Goal: Find specific page/section: Find specific page/section

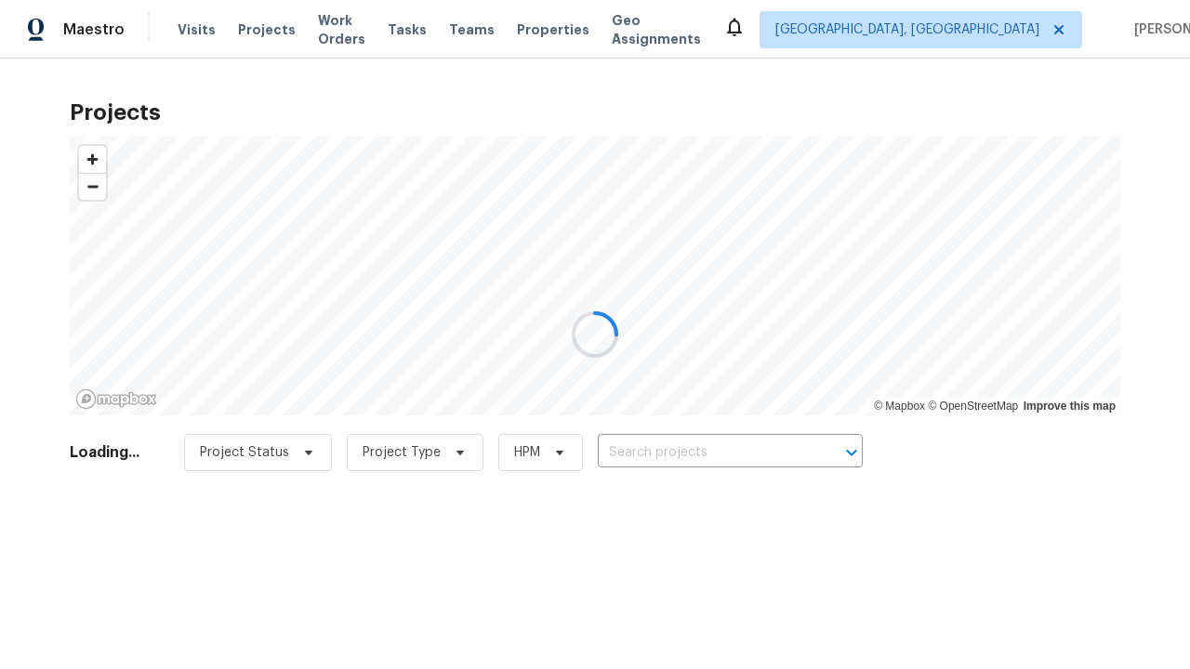
click at [387, 498] on div at bounding box center [595, 334] width 1190 height 669
click at [271, 443] on span "Project Status" at bounding box center [244, 452] width 89 height 19
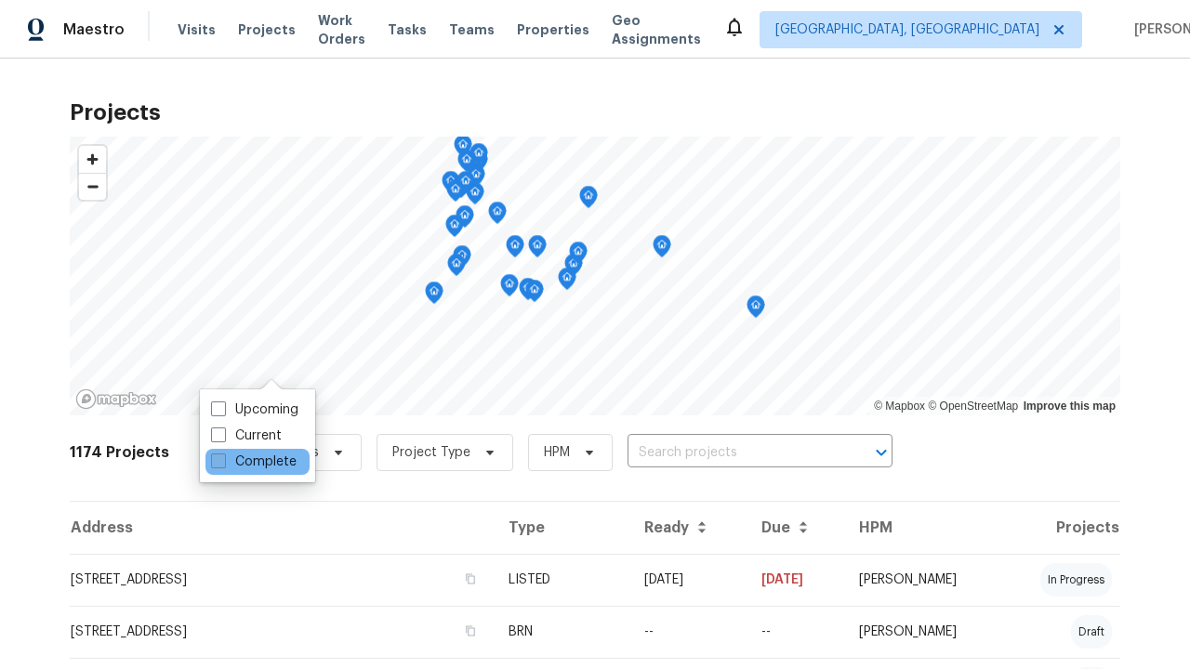
scroll to position [96, 0]
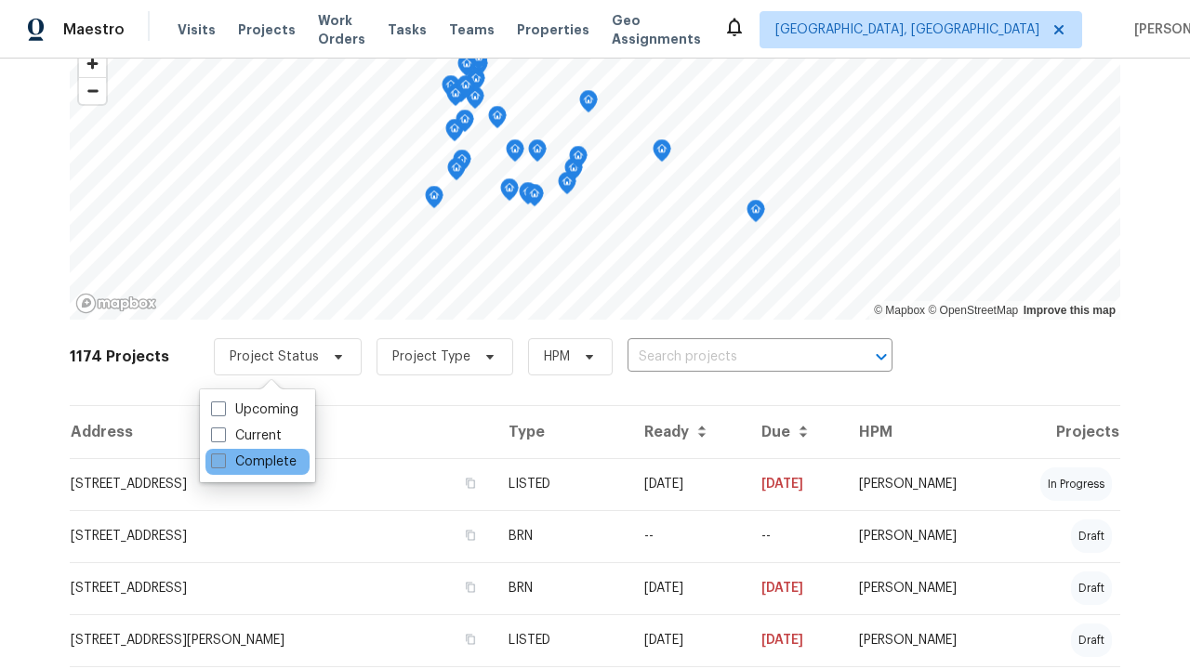
click at [253, 462] on label "Complete" at bounding box center [254, 462] width 86 height 19
click at [223, 462] on input "Complete" at bounding box center [217, 459] width 12 height 12
checkbox input "true"
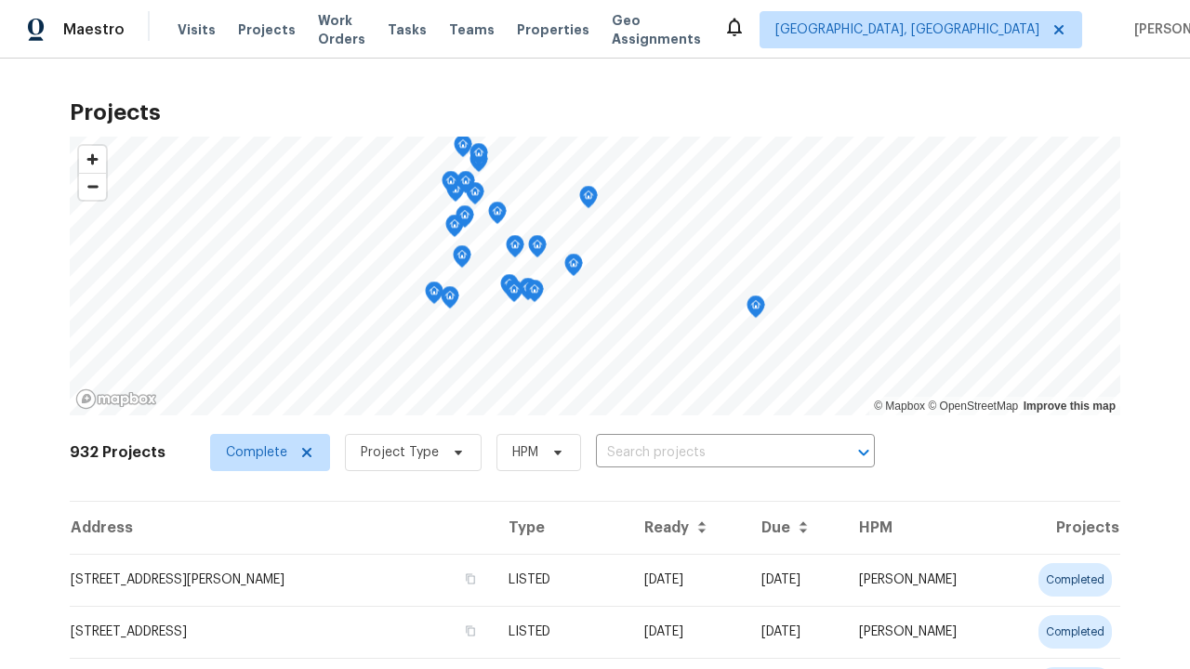
click at [398, 443] on span "Project Type" at bounding box center [400, 452] width 78 height 19
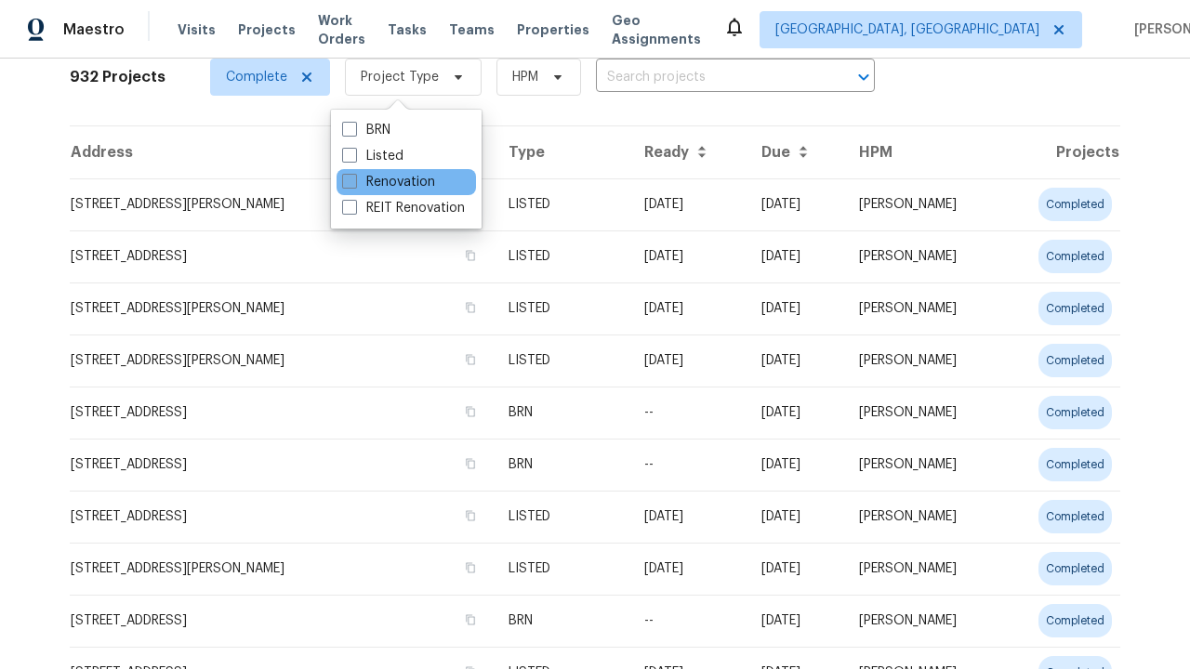
click at [388, 182] on label "Renovation" at bounding box center [388, 182] width 93 height 19
click at [354, 182] on input "Renovation" at bounding box center [348, 179] width 12 height 12
checkbox input "true"
